Goal: Task Accomplishment & Management: Complete application form

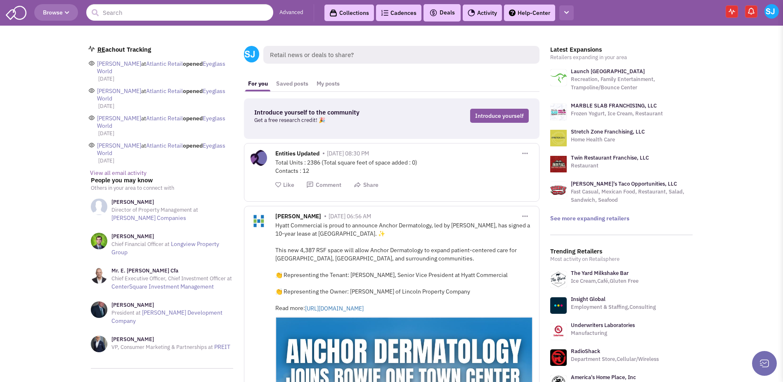
click at [565, 12] on icon "button" at bounding box center [566, 12] width 5 height 5
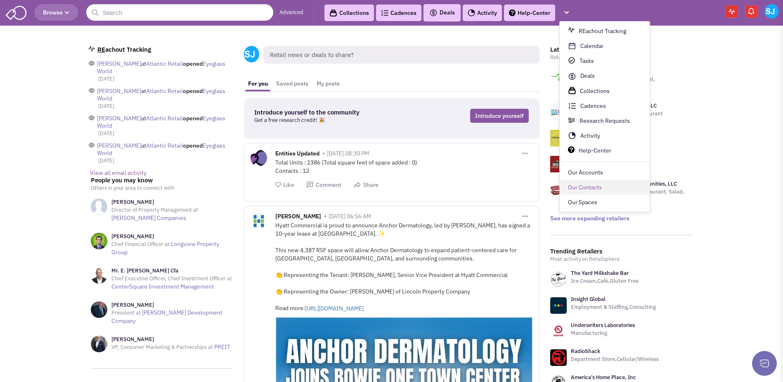
click at [577, 192] on link "Our Contacts" at bounding box center [605, 187] width 90 height 15
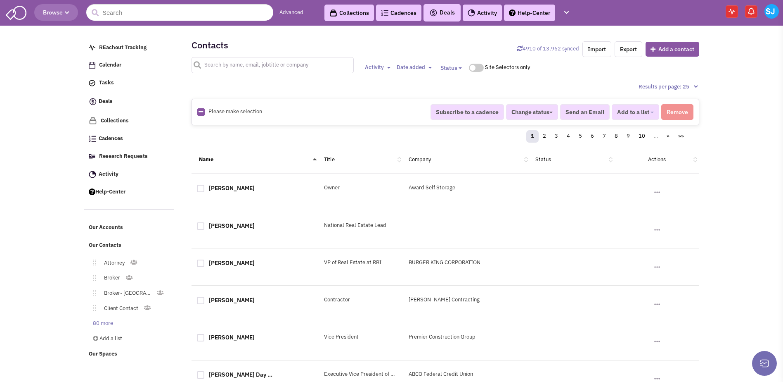
click at [315, 60] on input "text" at bounding box center [273, 65] width 162 height 16
type input "[PERSON_NAME]"
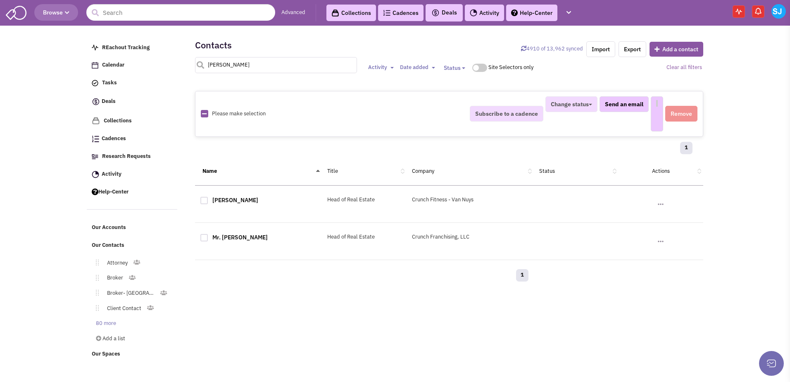
select select
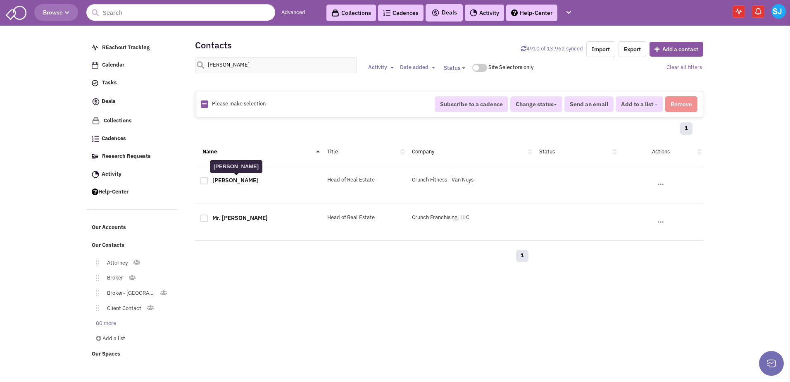
click at [248, 182] on link "[PERSON_NAME]" at bounding box center [235, 179] width 46 height 7
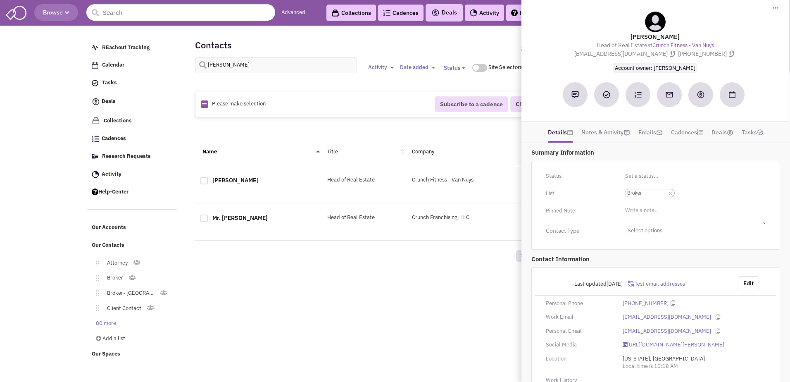
scroll to position [2, 0]
click at [691, 197] on input "Select a list... Broker Select a list... × Broker" at bounding box center [685, 195] width 18 height 8
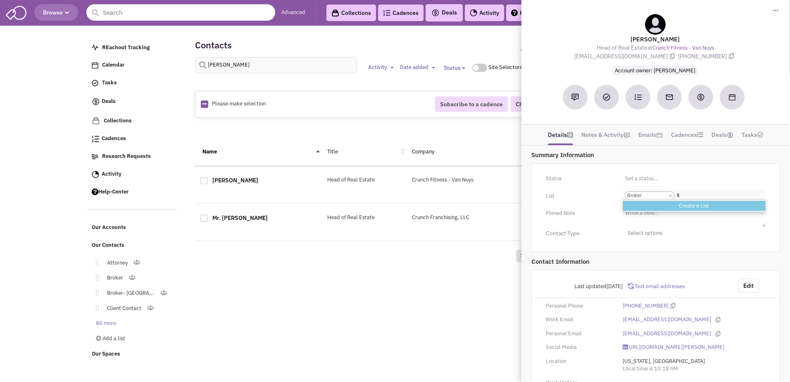
type input "f"
type input "gym"
click at [654, 204] on li "User- Gym" at bounding box center [694, 205] width 142 height 10
click at [0, 0] on select "Select a list... Broker" at bounding box center [0, 0] width 0 height 0
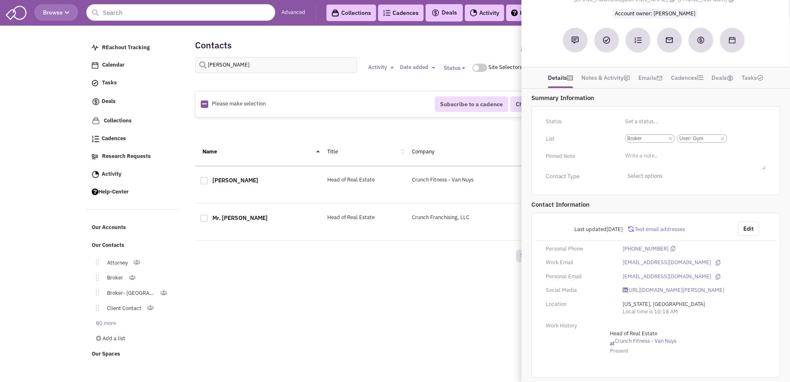
scroll to position [60, 0]
click at [750, 229] on button "Edit" at bounding box center [748, 228] width 21 height 14
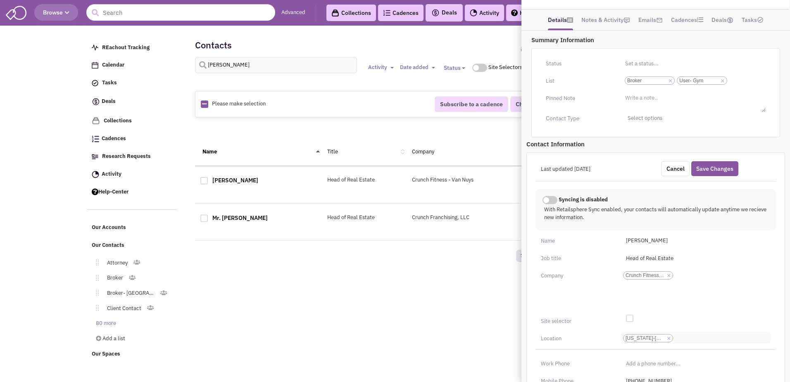
scroll to position [0, 0]
click at [633, 315] on div at bounding box center [629, 317] width 7 height 7
click at [633, 316] on input "checkbox" at bounding box center [635, 318] width 5 height 5
checkbox input "true"
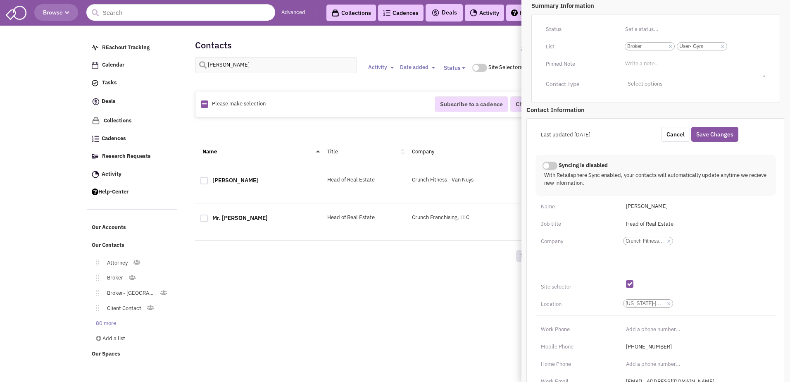
scroll to position [151, 0]
click at [712, 128] on button "Save Changes" at bounding box center [714, 134] width 47 height 15
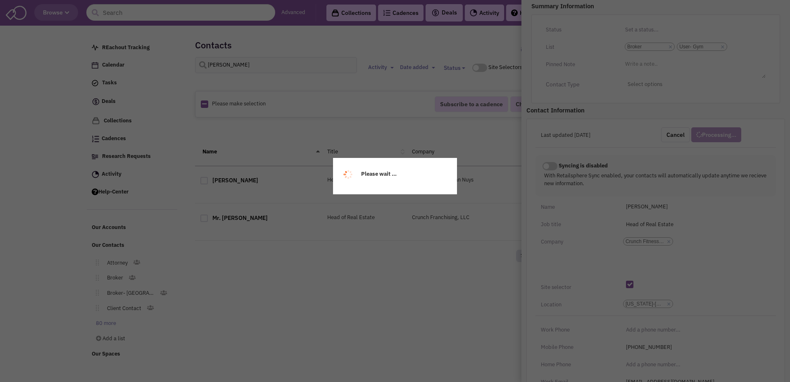
scroll to position [68, 0]
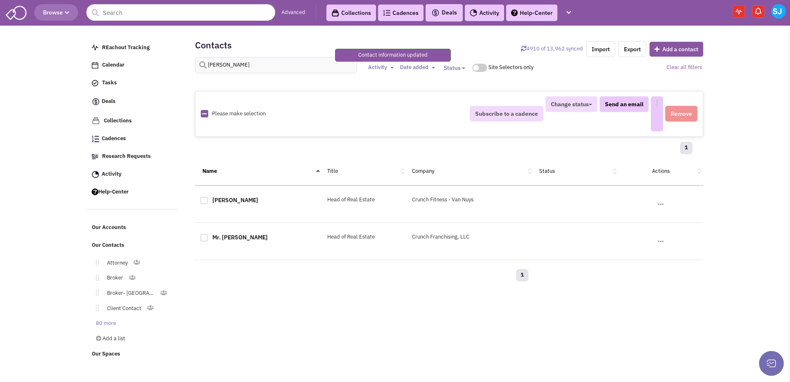
select select
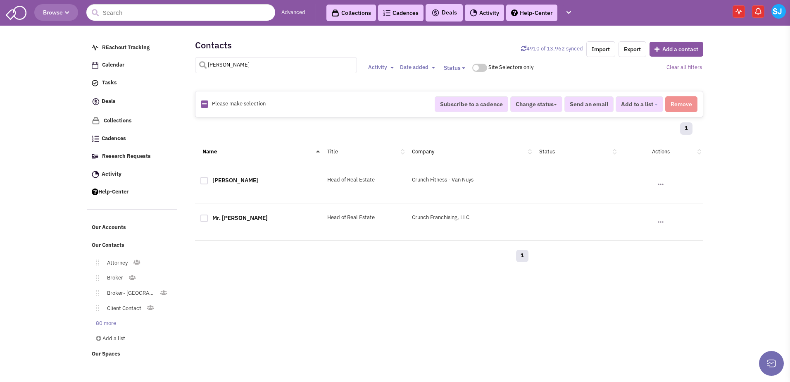
click at [262, 59] on input "[PERSON_NAME]" at bounding box center [276, 65] width 162 height 16
type input "[PERSON_NAME]"
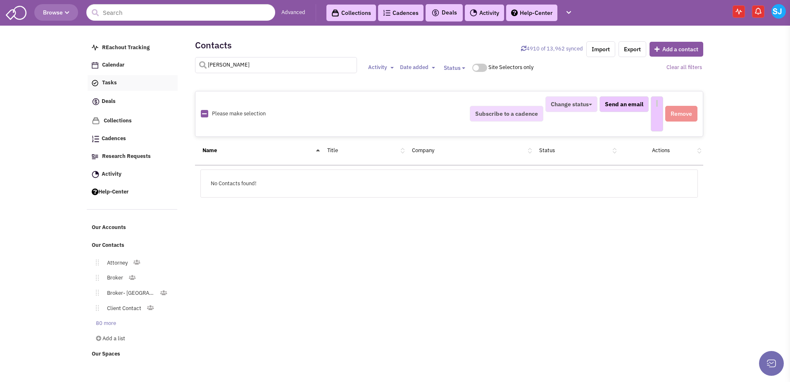
select select
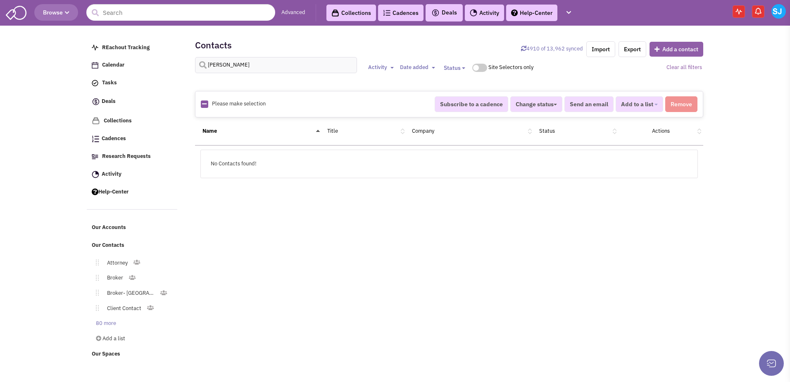
click at [681, 54] on button "Add a contact" at bounding box center [676, 49] width 54 height 15
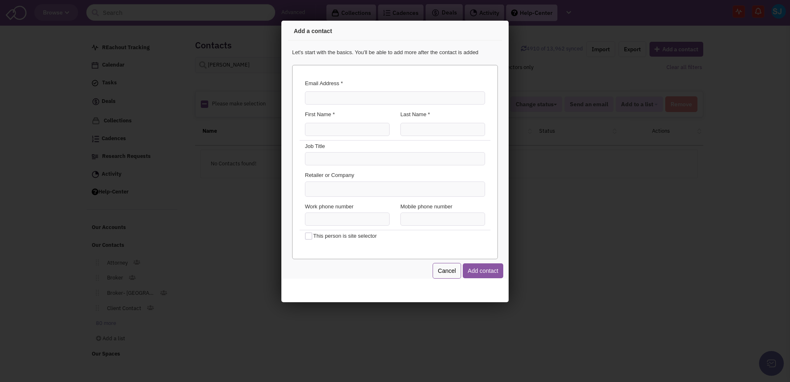
scroll to position [0, 0]
click at [394, 97] on input "Email Address *" at bounding box center [394, 96] width 180 height 13
type input "[PERSON_NAME][EMAIL_ADDRESS][PERSON_NAME][DOMAIN_NAME]"
type input "[PERSON_NAME]"
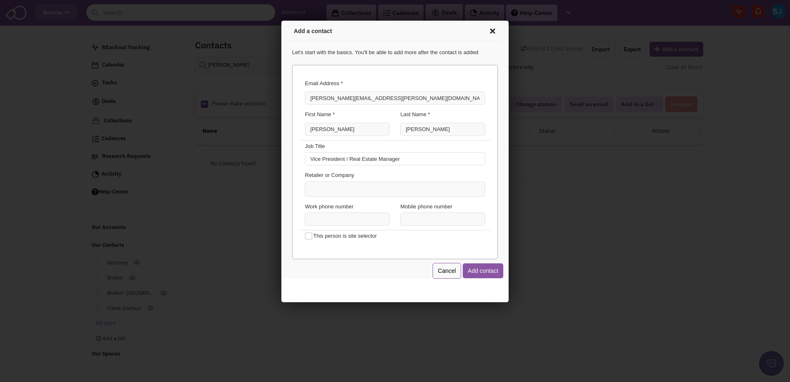
type input "Vice President / Real Estate Manager"
click at [319, 183] on input at bounding box center [315, 187] width 18 height 8
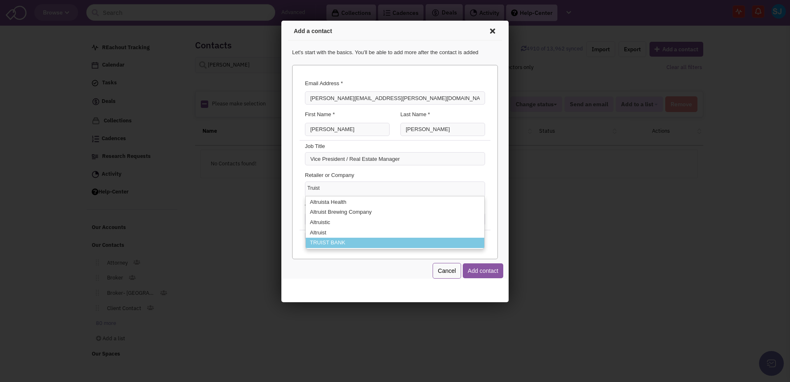
type input "Truist"
click at [322, 238] on li "TRUIST BANK" at bounding box center [393, 241] width 178 height 10
click at [281, 21] on select "Truist Altruista Health Altruist Brewing Company Altruistic Altruist TRUIST BANK" at bounding box center [281, 21] width 0 height 0
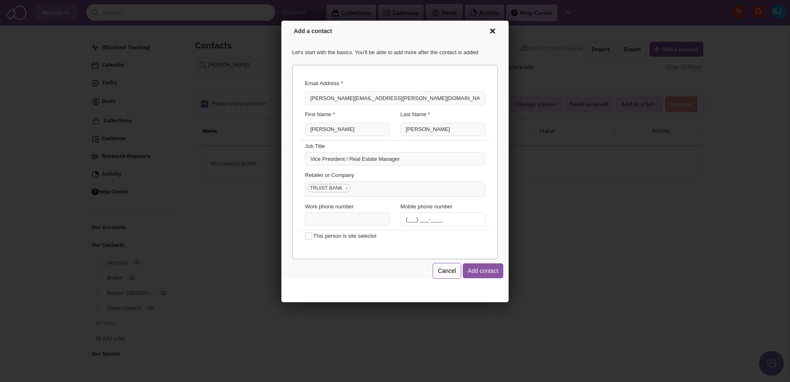
click at [404, 216] on input "(___) ___-____" at bounding box center [441, 217] width 85 height 13
type input "[PHONE_NUMBER]"
click at [371, 263] on div "Cancel Add contact" at bounding box center [394, 269] width 206 height 16
click at [483, 271] on button "Add contact" at bounding box center [481, 269] width 40 height 15
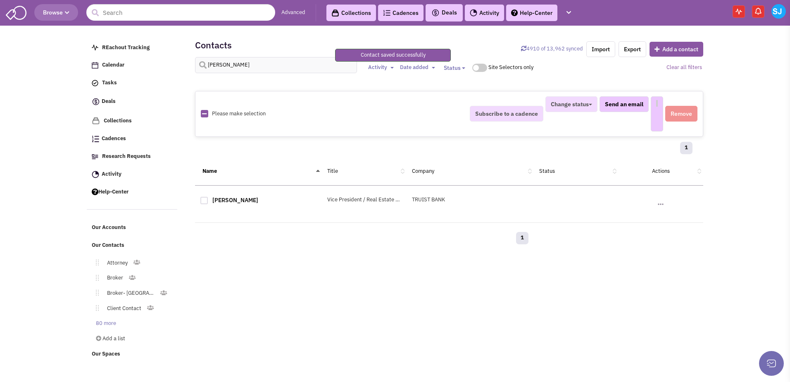
select select
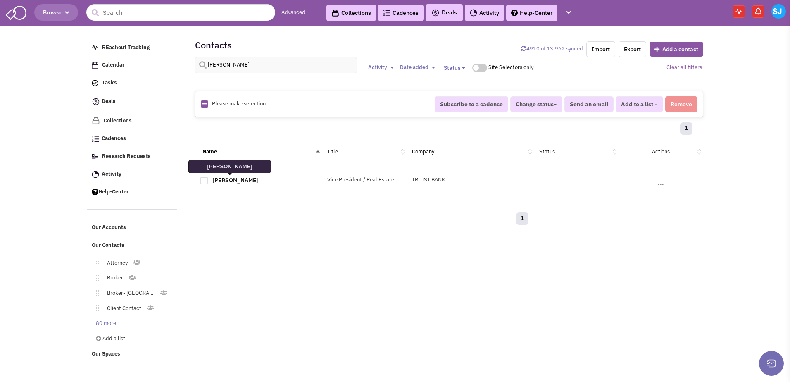
click at [228, 180] on link "[PERSON_NAME]" at bounding box center [235, 179] width 46 height 7
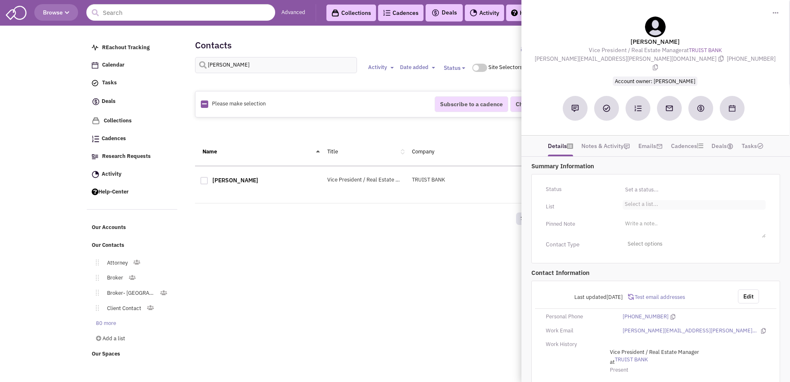
click at [650, 200] on li "Select a list..." at bounding box center [640, 203] width 36 height 6
click at [0, 0] on select "Select a list..." at bounding box center [0, 0] width 0 height 0
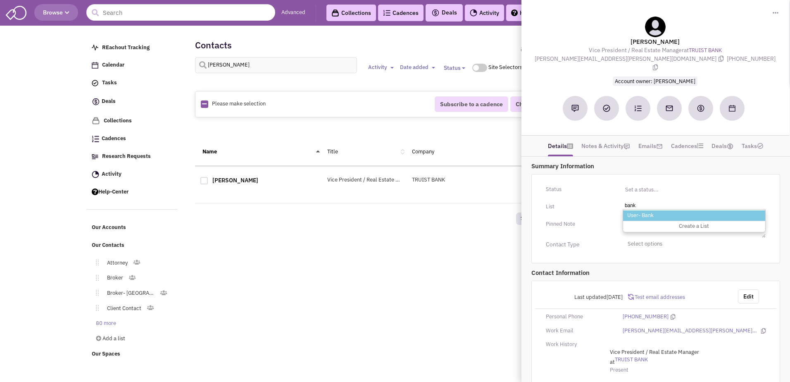
type input "bank"
click at [642, 210] on li "User- Bank" at bounding box center [694, 215] width 142 height 10
click at [0, 0] on select "Select a list..." at bounding box center [0, 0] width 0 height 0
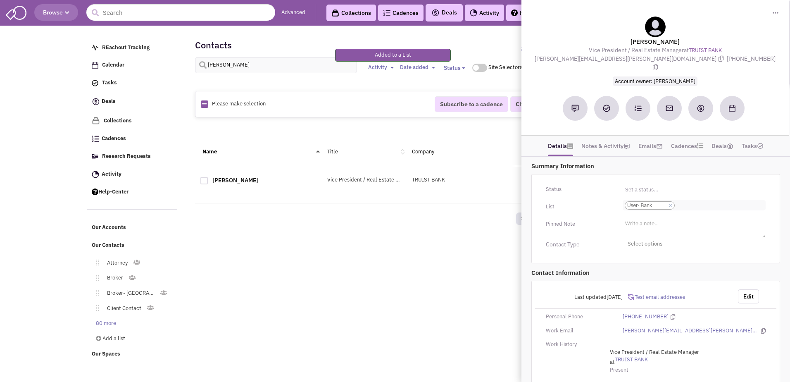
scroll to position [2, 0]
click at [752, 289] on button "Edit" at bounding box center [748, 296] width 21 height 14
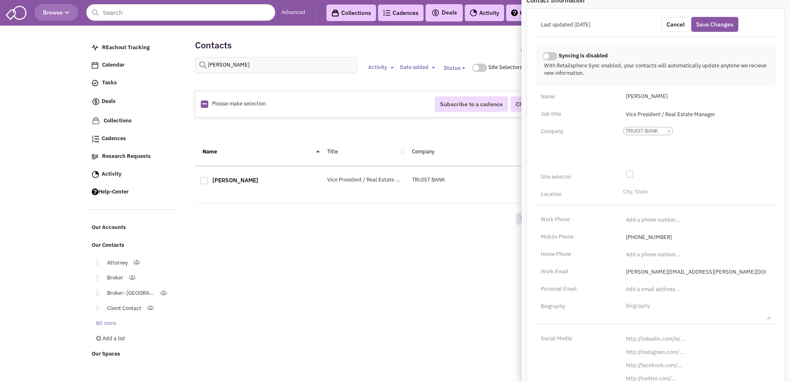
scroll to position [293, 0]
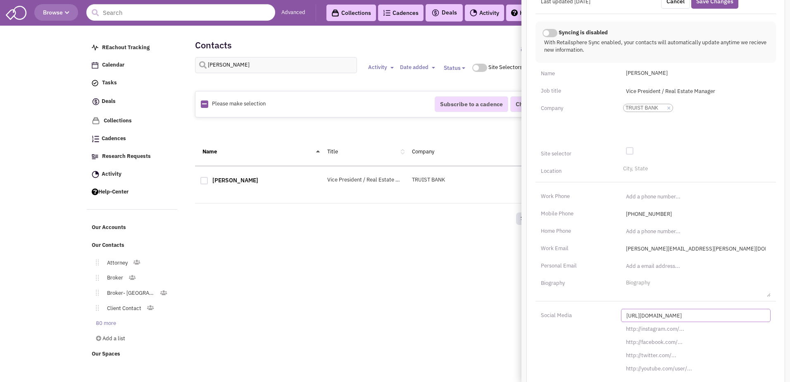
click at [658, 308] on input "[URL][DOMAIN_NAME]" at bounding box center [695, 314] width 149 height 13
paste input "s://[DOMAIN_NAME][URL]"
type input "[URL][DOMAIN_NAME]"
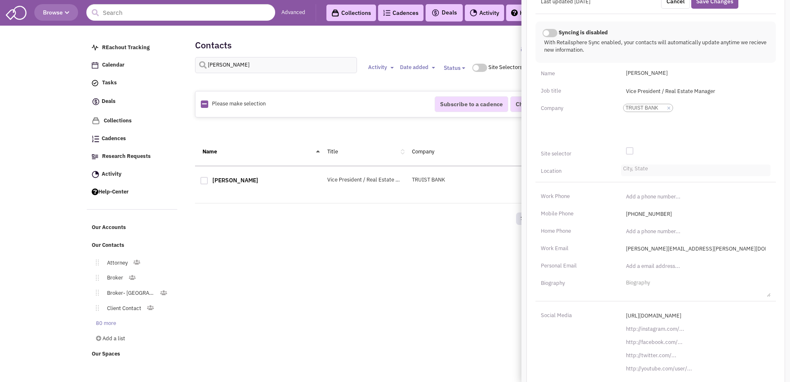
click at [630, 164] on li "City, State" at bounding box center [634, 167] width 27 height 6
click at [0, 0] on select "City, State" at bounding box center [0, 0] width 0 height 0
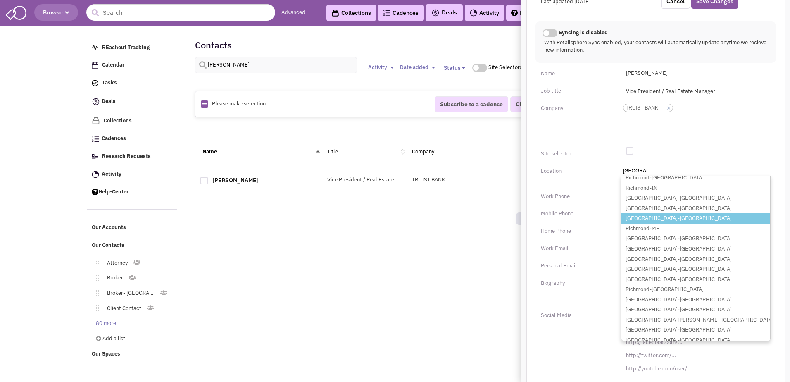
scroll to position [56, 0]
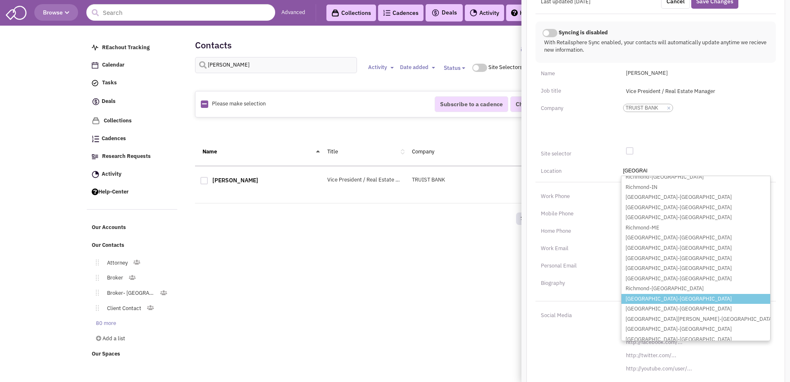
type input "[GEOGRAPHIC_DATA]"
click at [642, 294] on li "[GEOGRAPHIC_DATA]-[GEOGRAPHIC_DATA]" at bounding box center [695, 299] width 149 height 10
click at [0, 0] on select "City, [GEOGRAPHIC_DATA] [GEOGRAPHIC_DATA]-[GEOGRAPHIC_DATA] [GEOGRAPHIC_DATA]-[…" at bounding box center [0, 0] width 0 height 0
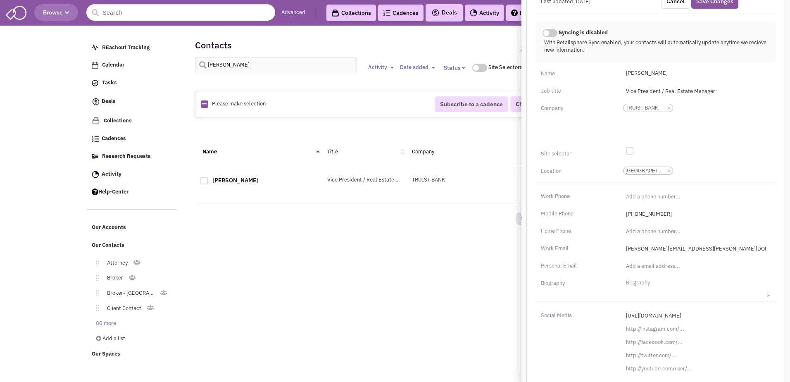
click at [629, 147] on div at bounding box center [629, 150] width 7 height 7
click at [633, 149] on input "checkbox" at bounding box center [635, 151] width 5 height 5
checkbox input "true"
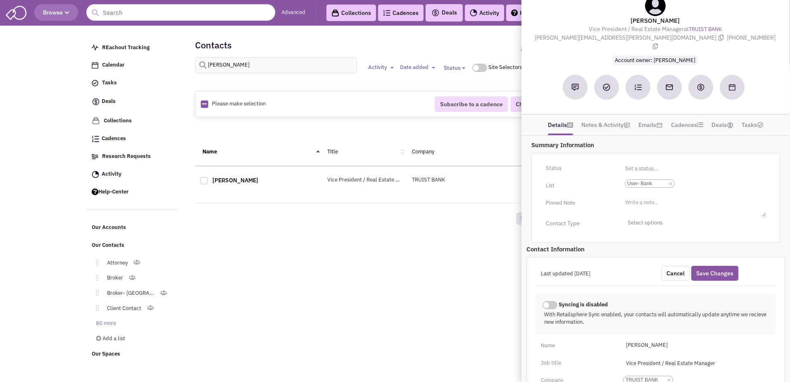
scroll to position [0, 0]
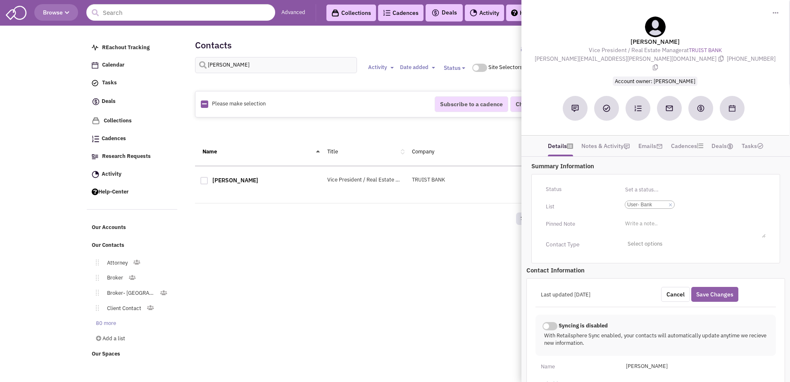
click at [719, 287] on button "Save Changes" at bounding box center [714, 294] width 47 height 15
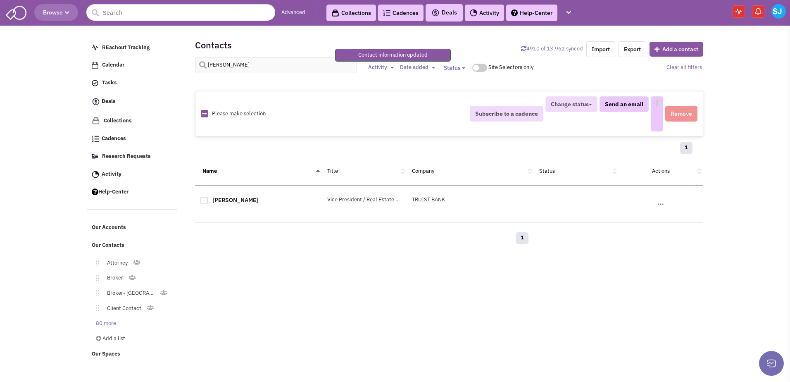
select select
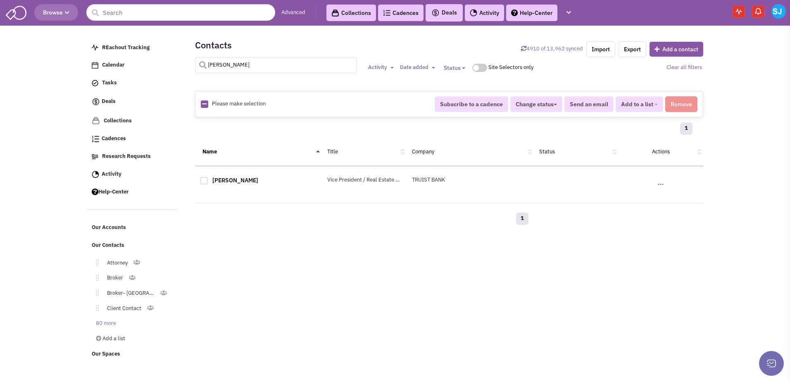
click at [258, 60] on input "[PERSON_NAME]" at bounding box center [276, 65] width 162 height 16
type input "[PERSON_NAME]"
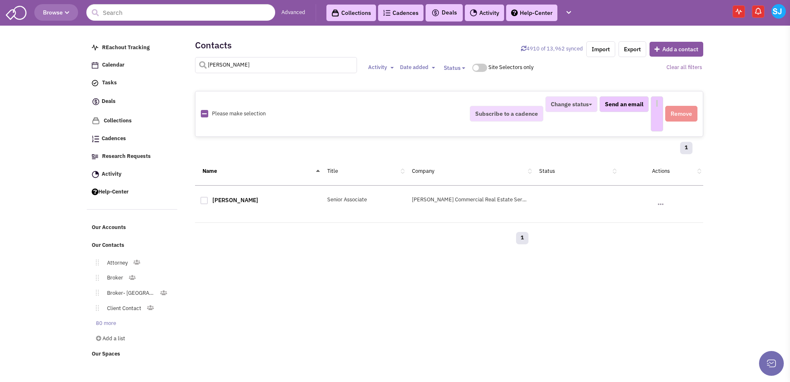
select select
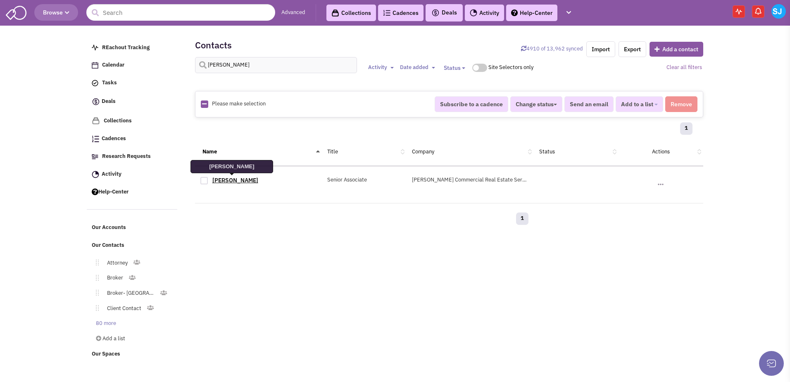
click at [223, 179] on link "[PERSON_NAME]" at bounding box center [235, 179] width 46 height 7
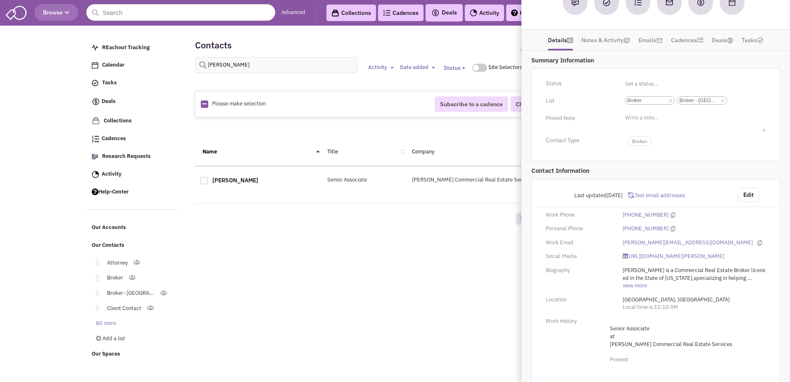
scroll to position [106, 0]
click at [256, 65] on input "[PERSON_NAME]" at bounding box center [276, 65] width 162 height 16
type input "[PERSON_NAME]"
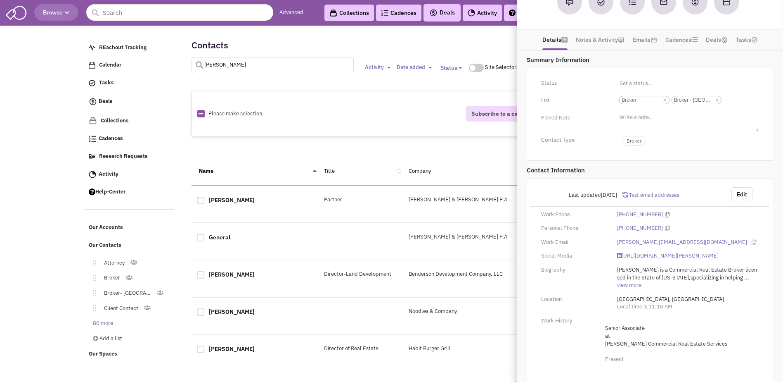
select select
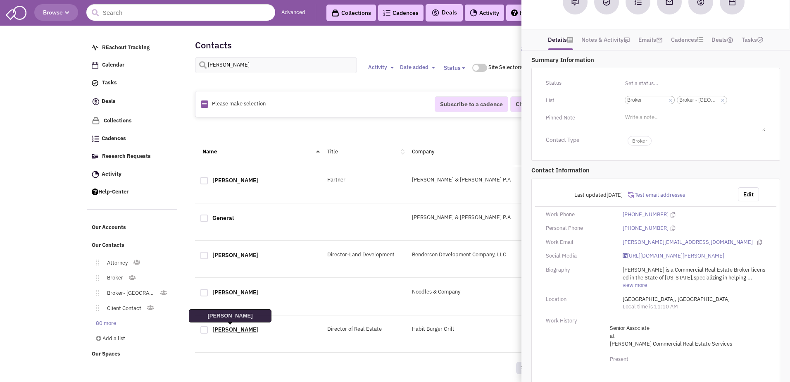
click at [223, 328] on link "[PERSON_NAME]" at bounding box center [235, 328] width 46 height 7
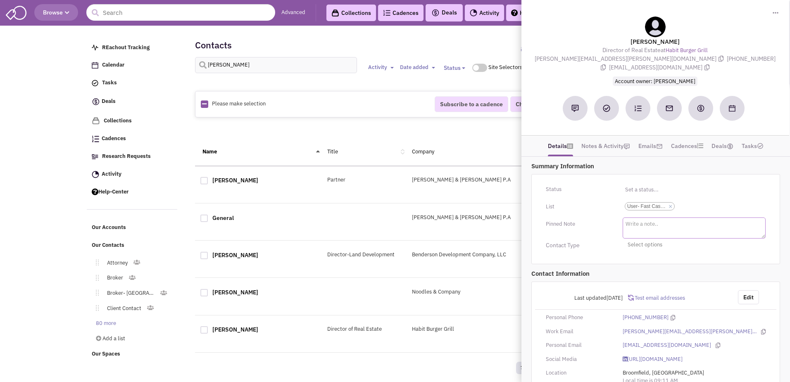
click at [633, 219] on textarea at bounding box center [693, 227] width 143 height 21
click at [633, 219] on textarea "T" at bounding box center [693, 227] width 143 height 21
type textarea "Targeting Anchored Center for endcaps, inline & Pad sites. Preferred median inc…"
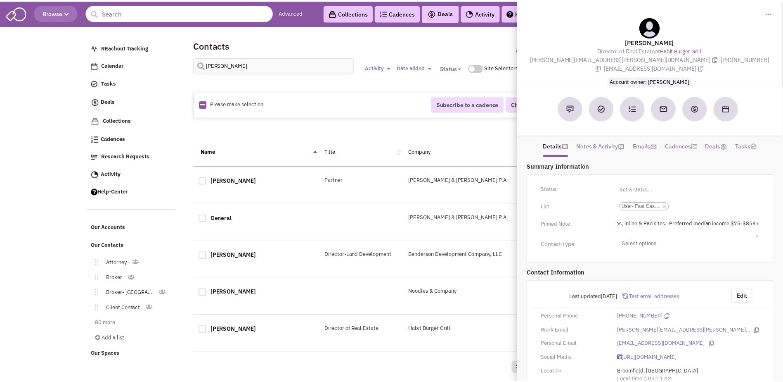
scroll to position [0, 92]
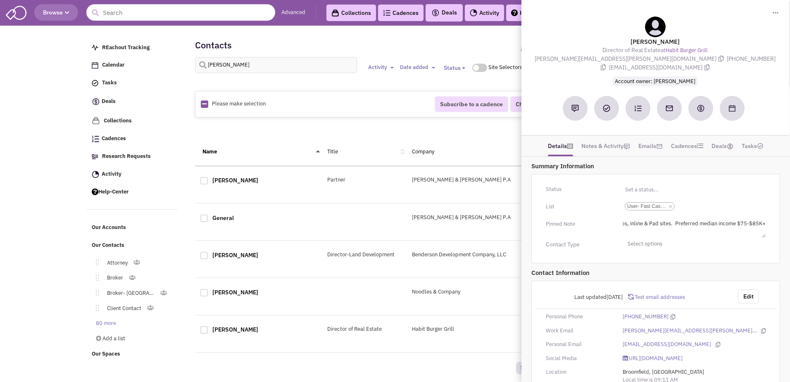
click at [603, 240] on div "Contact Type Select options Toggle Dropdown Franchisee" at bounding box center [655, 243] width 241 height 13
click at [261, 60] on input "[PERSON_NAME]" at bounding box center [276, 65] width 162 height 16
type input "[PERSON_NAME]"
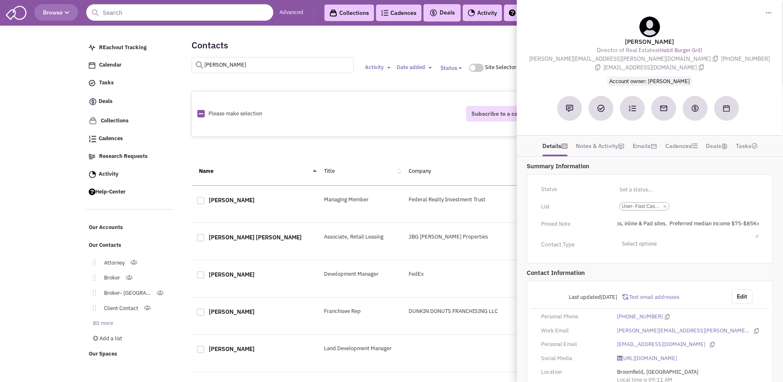
select select
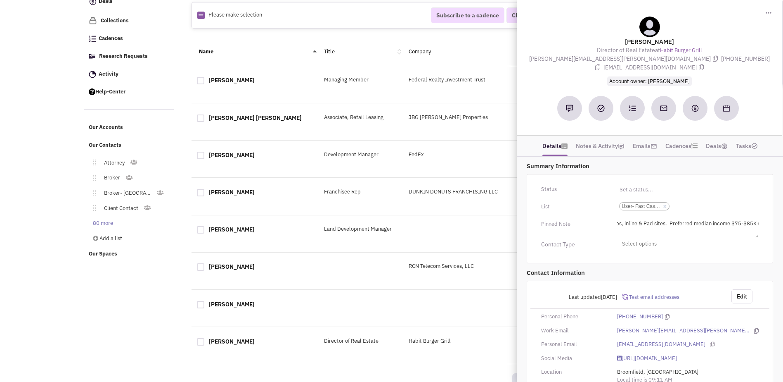
scroll to position [107, 0]
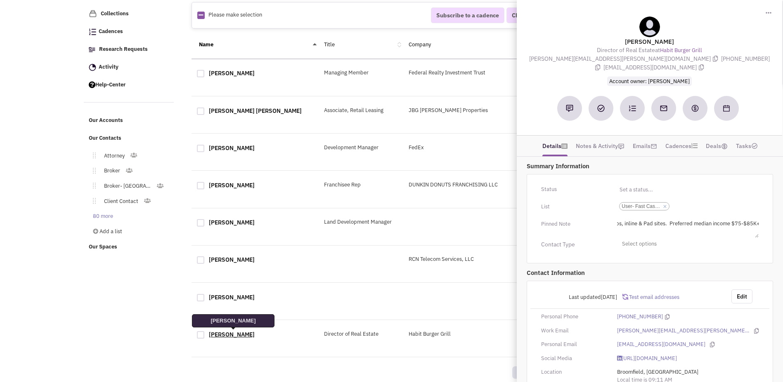
click at [239, 334] on link "[PERSON_NAME]" at bounding box center [232, 333] width 46 height 7
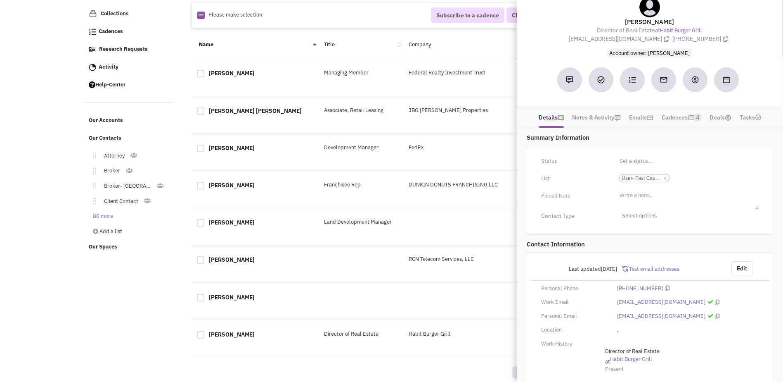
scroll to position [20, 0]
click at [745, 271] on button "Edit" at bounding box center [742, 268] width 21 height 14
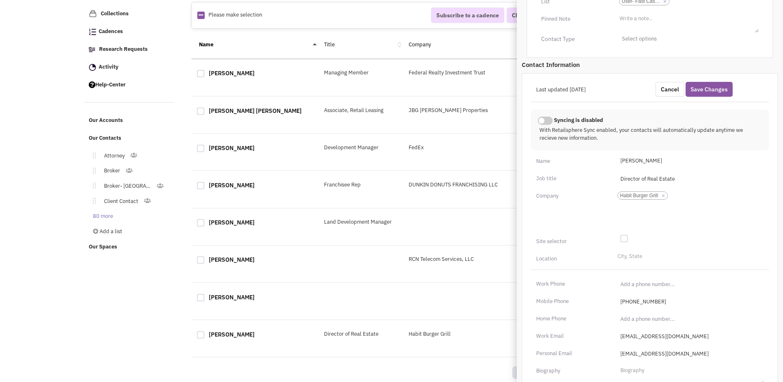
scroll to position [197, 0]
click at [673, 333] on input "[EMAIL_ADDRESS][DOMAIN_NAME]" at bounding box center [690, 334] width 148 height 13
type input "[PERSON_NAME][EMAIL_ADDRESS][PERSON_NAME][DOMAIN_NAME]"
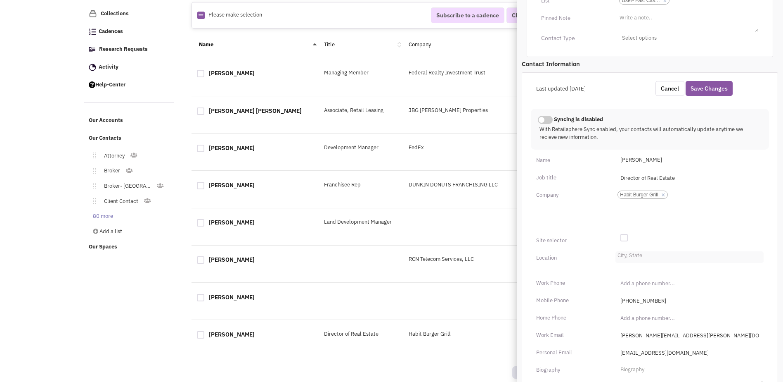
click at [639, 253] on li "City, State" at bounding box center [629, 254] width 27 height 6
click at [0, 0] on select "City, State" at bounding box center [0, 0] width 0 height 0
type input "o"
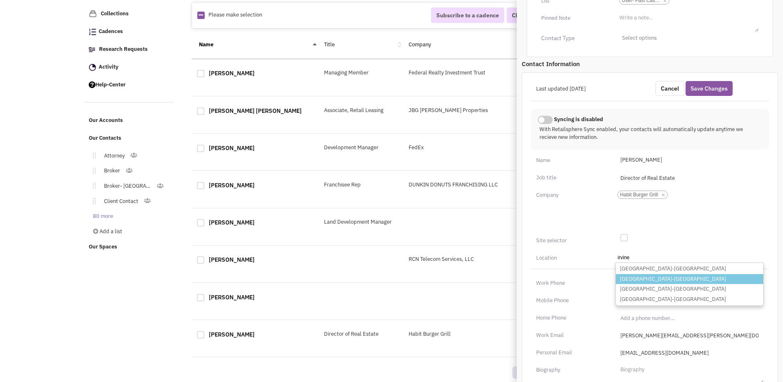
type input "irvine"
click at [638, 274] on li "[GEOGRAPHIC_DATA]-[GEOGRAPHIC_DATA]" at bounding box center [689, 279] width 147 height 10
click at [0, 0] on select "City, [GEOGRAPHIC_DATA] [GEOGRAPHIC_DATA]-[GEOGRAPHIC_DATA] [GEOGRAPHIC_DATA]-[…" at bounding box center [0, 0] width 0 height 0
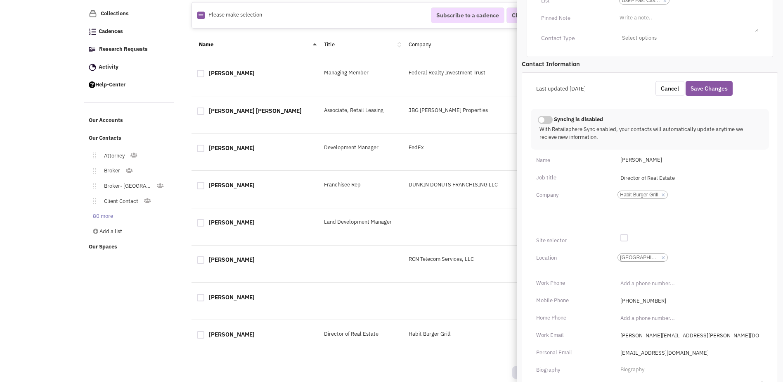
click at [626, 237] on div at bounding box center [624, 237] width 7 height 7
click at [628, 237] on input "checkbox" at bounding box center [630, 237] width 5 height 5
checkbox input "true"
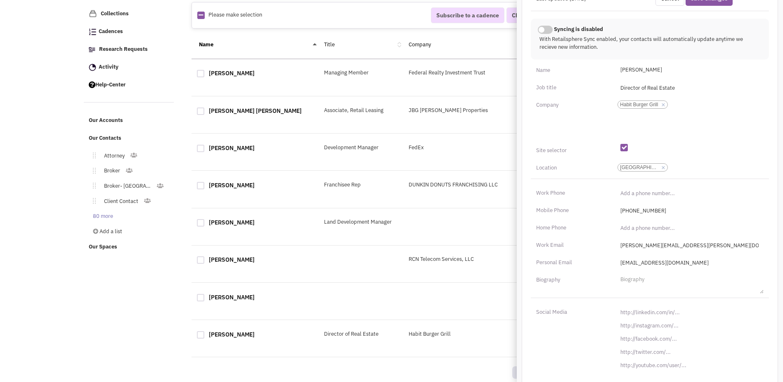
scroll to position [288, 0]
click at [651, 309] on input "[URL][DOMAIN_NAME]" at bounding box center [690, 310] width 148 height 13
paste input "s://[DOMAIN_NAME][URL][PERSON_NAME]"
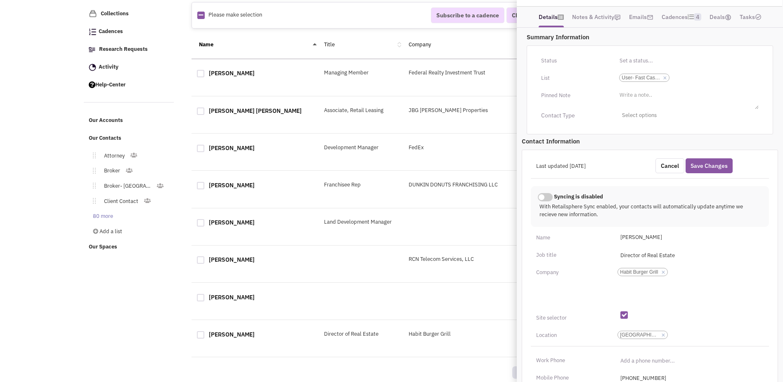
scroll to position [113, 0]
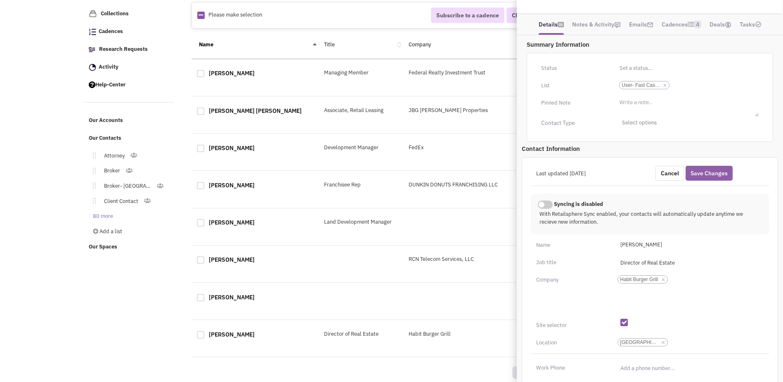
type input "[URL][DOMAIN_NAME][PERSON_NAME]"
click at [712, 174] on button "Save Changes" at bounding box center [709, 173] width 47 height 15
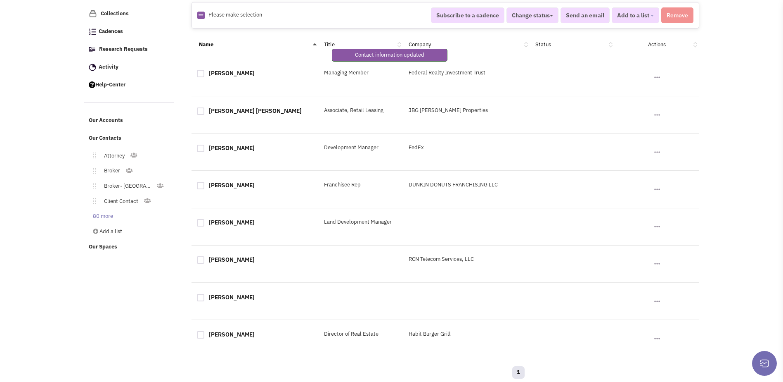
scroll to position [80, 0]
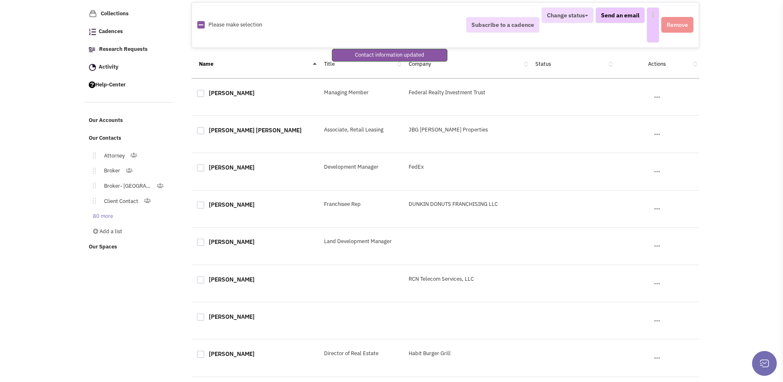
select select
